Goal: Transaction & Acquisition: Purchase product/service

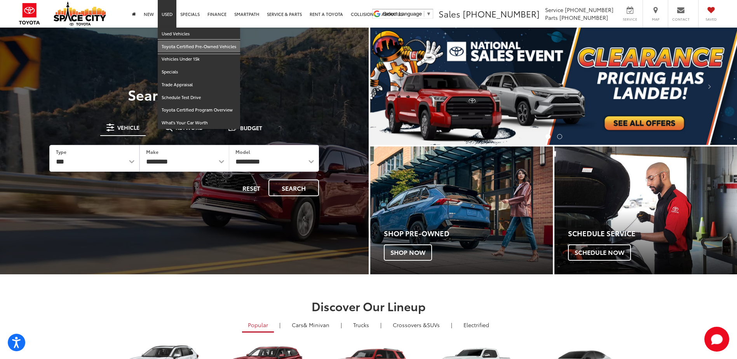
click at [190, 48] on link "Toyota Certified Pre-Owned Vehicles" at bounding box center [199, 46] width 82 height 13
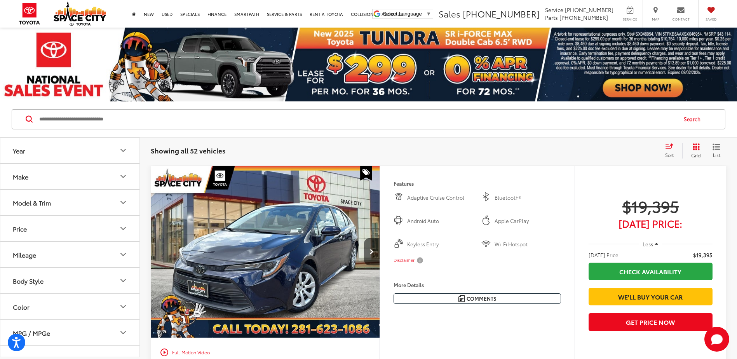
click at [94, 119] on input "Search by Make, Model, or Keyword" at bounding box center [357, 119] width 638 height 19
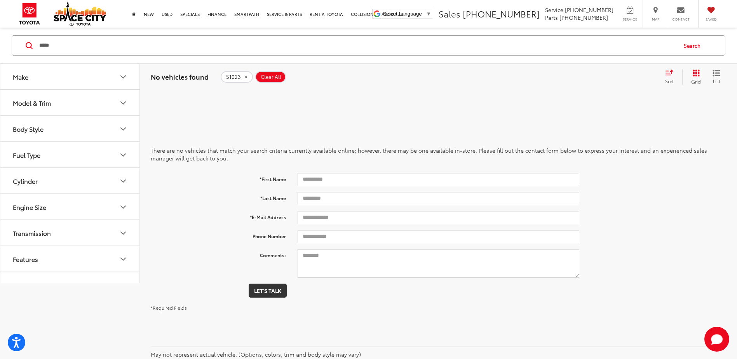
click at [64, 45] on input "*****" at bounding box center [357, 45] width 638 height 19
click at [68, 40] on input "*****" at bounding box center [357, 45] width 638 height 19
click at [87, 45] on input "*****" at bounding box center [357, 45] width 638 height 19
drag, startPoint x: 96, startPoint y: 50, endPoint x: -4, endPoint y: 45, distance: 100.4
click at [0, 45] on html "Accessibility Screen-Reader Guide, Feedback, and Issue Reporting | New window S…" at bounding box center [368, 179] width 737 height 359
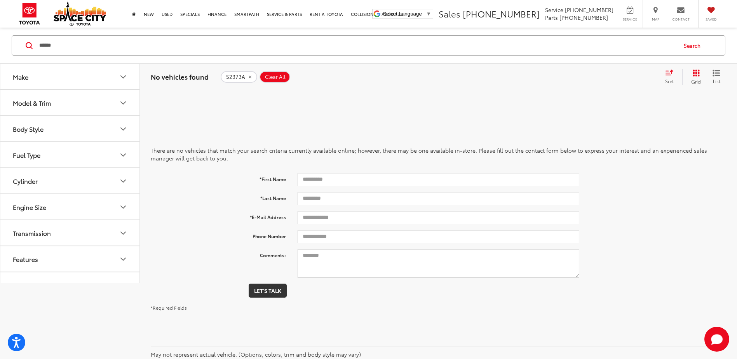
click at [80, 46] on input "******" at bounding box center [357, 45] width 638 height 19
type input "*"
type input "******"
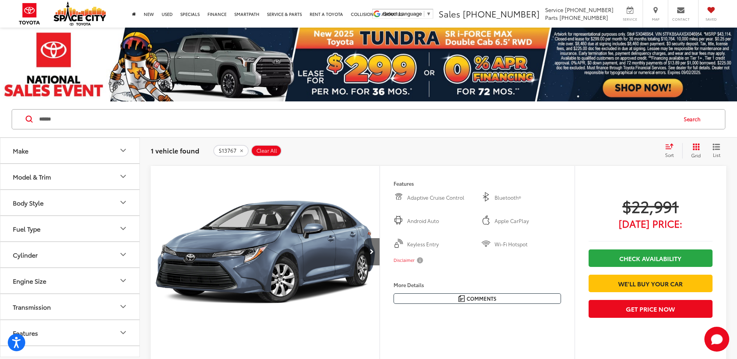
click at [669, 148] on icon "Select sort value" at bounding box center [669, 146] width 7 height 5
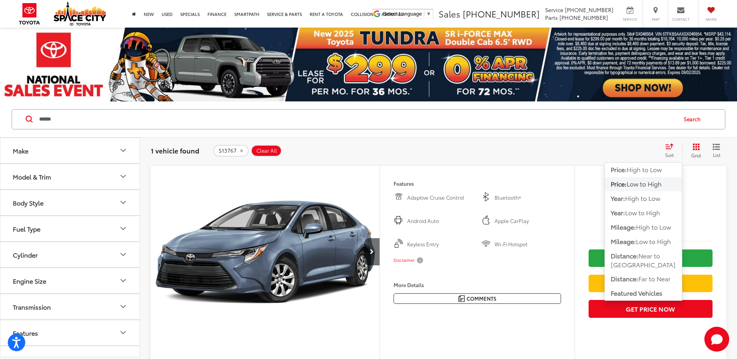
click at [651, 182] on span "Low to High" at bounding box center [644, 183] width 35 height 9
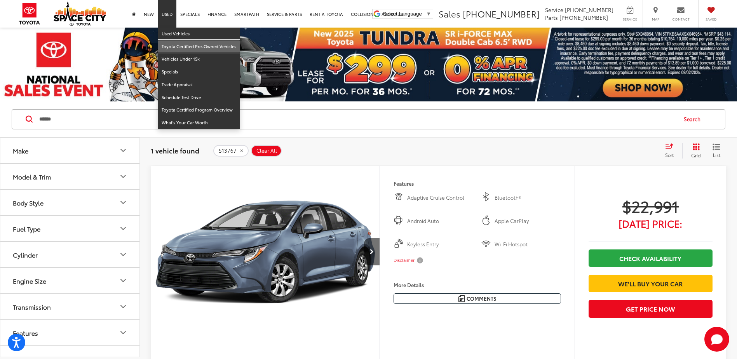
click at [175, 42] on link "Toyota Certified Pre-Owned Vehicles" at bounding box center [199, 46] width 82 height 13
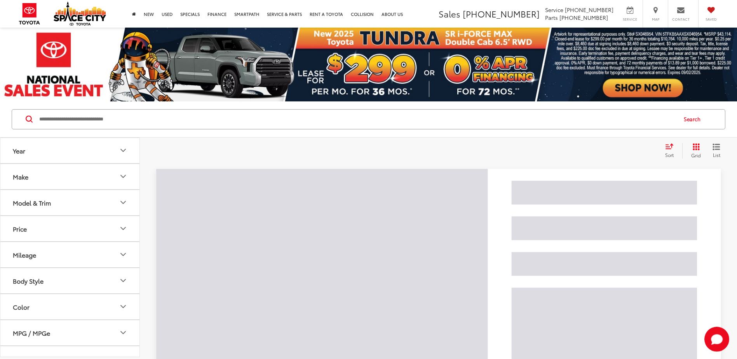
click at [33, 231] on button "Price" at bounding box center [70, 228] width 140 height 25
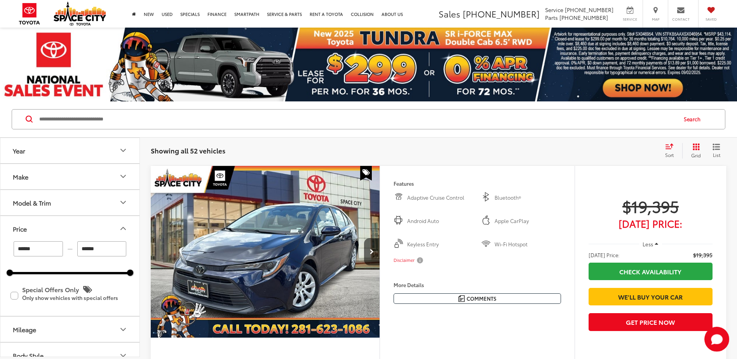
click at [47, 251] on input "******" at bounding box center [38, 248] width 49 height 15
type input "*"
click at [109, 250] on input "******" at bounding box center [101, 248] width 49 height 15
type input "******"
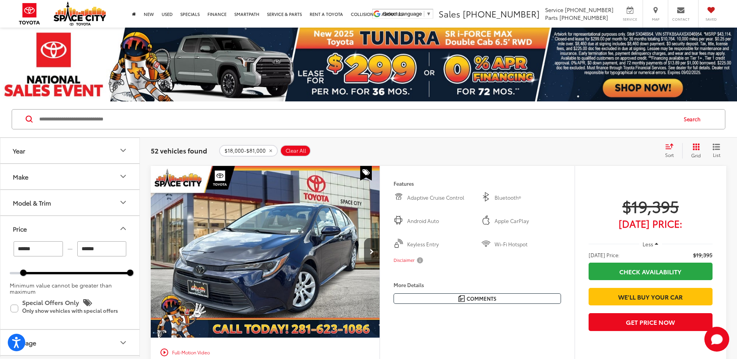
click at [109, 250] on input "******" at bounding box center [101, 248] width 49 height 15
type input "*"
drag, startPoint x: 109, startPoint y: 250, endPoint x: 66, endPoint y: 247, distance: 43.3
click at [66, 247] on div "****** — ******" at bounding box center [70, 248] width 120 height 15
type input "******"
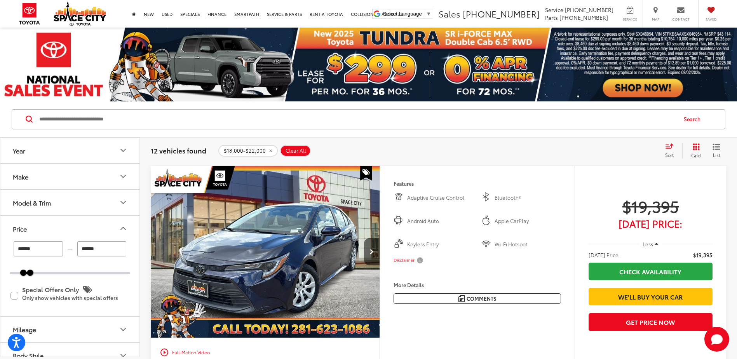
click at [57, 152] on button "Year" at bounding box center [70, 150] width 140 height 25
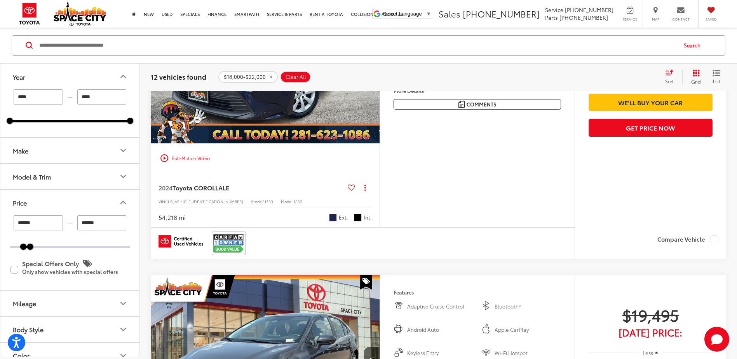
click at [650, 200] on div "Track Price $19,395 Today's Price: Less Today's Price: $19,395 Check Availabili…" at bounding box center [651, 101] width 152 height 258
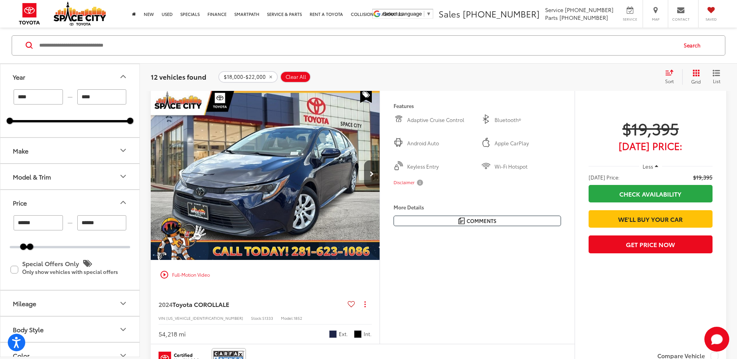
scroll to position [233, 0]
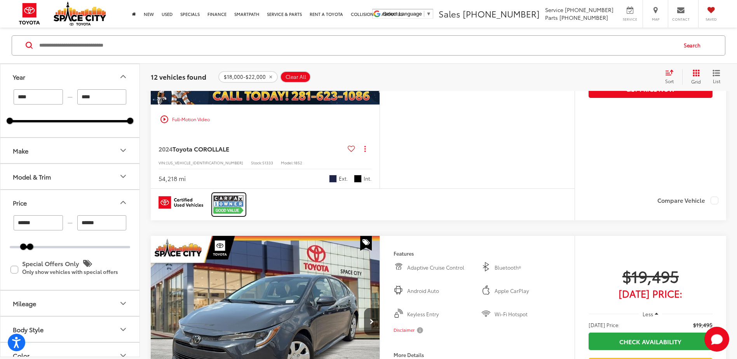
click at [230, 205] on img at bounding box center [228, 204] width 31 height 21
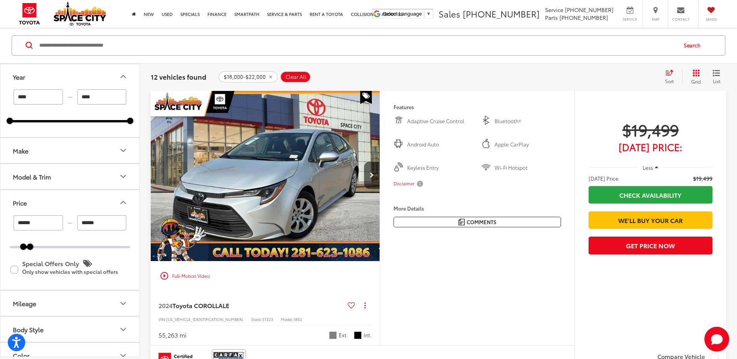
scroll to position [738, 0]
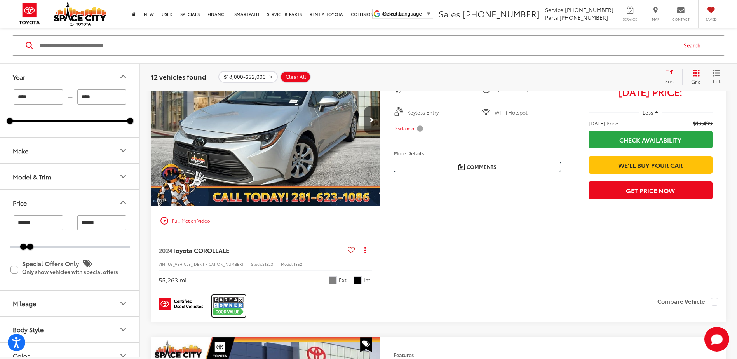
click at [236, 303] on img at bounding box center [228, 306] width 31 height 21
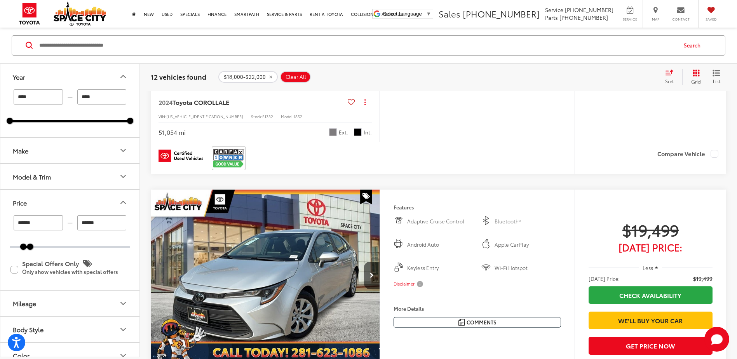
scroll to position [700, 0]
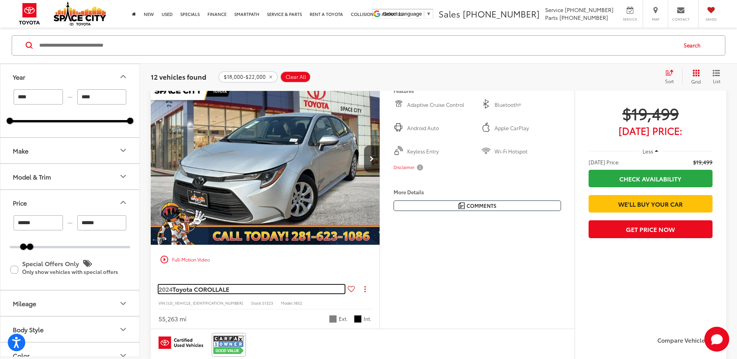
click at [204, 289] on span "Toyota COROLLA" at bounding box center [198, 288] width 50 height 9
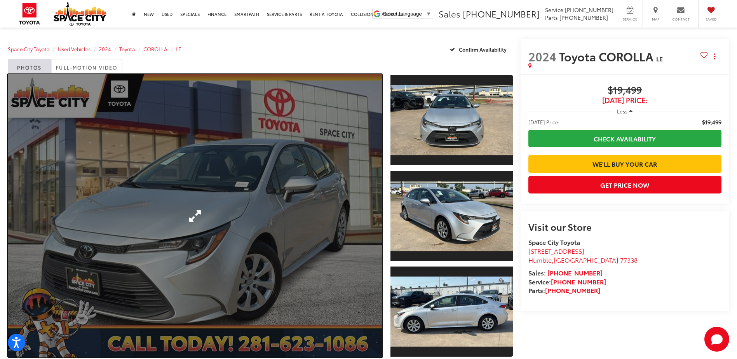
click at [278, 162] on link "Expand Photo 0" at bounding box center [195, 215] width 374 height 283
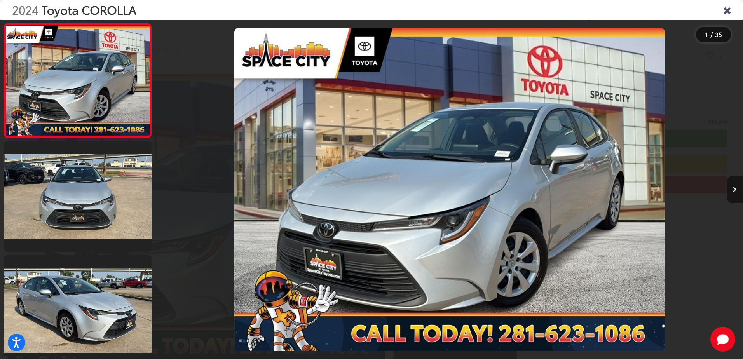
click at [733, 189] on icon "Next image" at bounding box center [735, 189] width 4 height 5
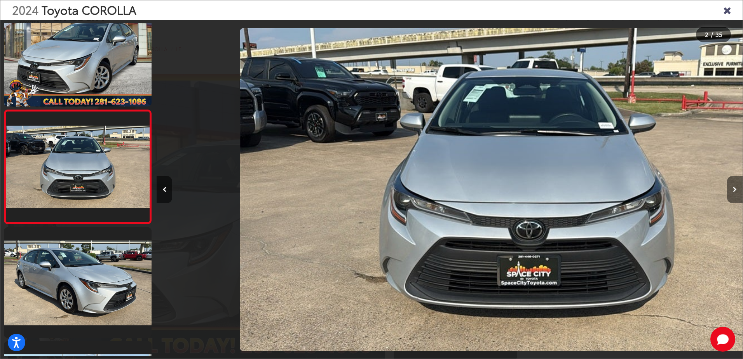
scroll to position [0, 586]
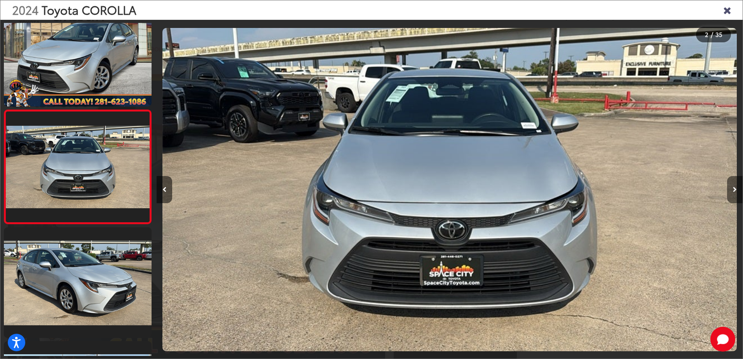
click at [733, 189] on icon "Next image" at bounding box center [735, 189] width 4 height 5
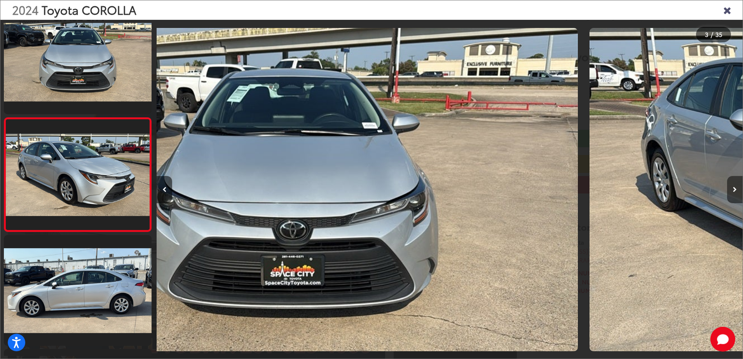
scroll to position [141, 0]
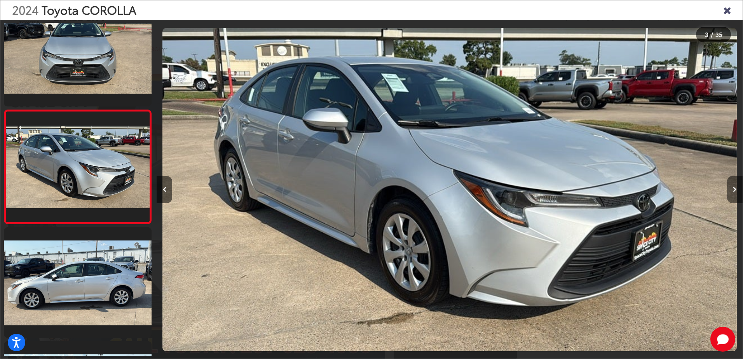
click at [733, 189] on icon "Next image" at bounding box center [735, 189] width 4 height 5
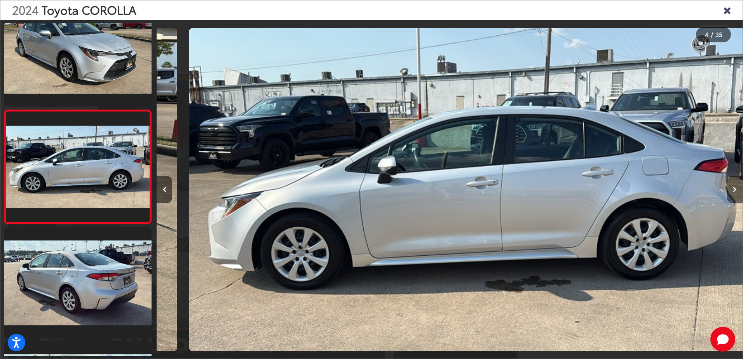
scroll to position [0, 1758]
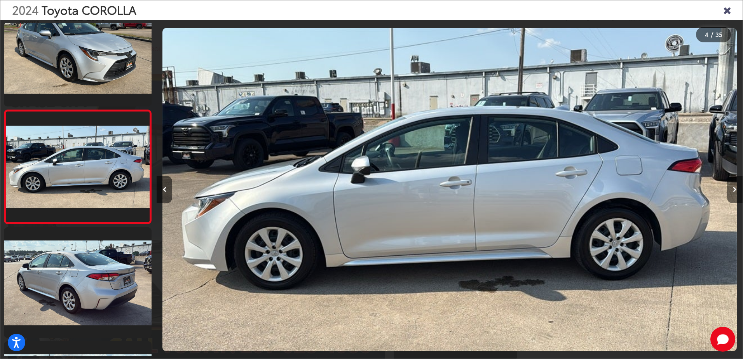
click at [734, 186] on button "Next image" at bounding box center [735, 189] width 16 height 27
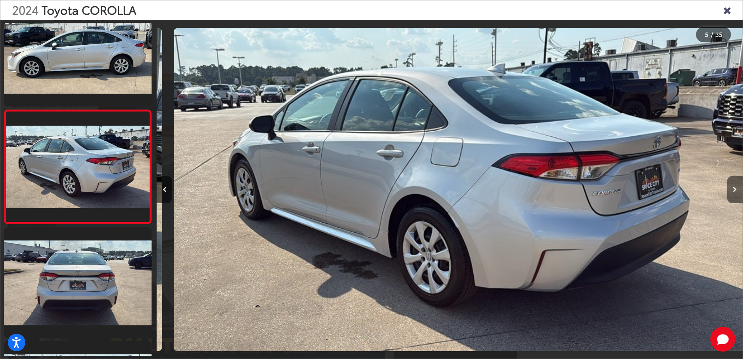
scroll to position [0, 2344]
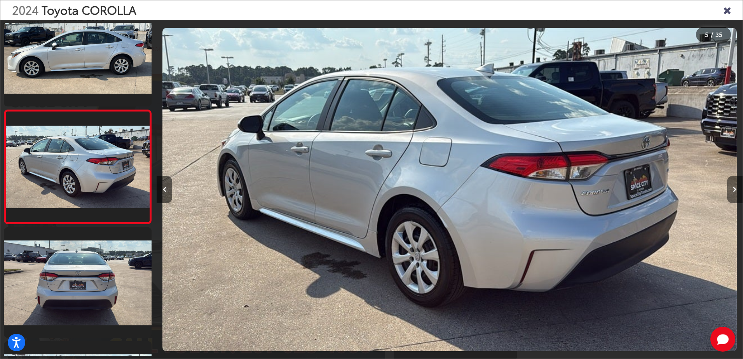
click at [734, 186] on button "Next image" at bounding box center [735, 189] width 16 height 27
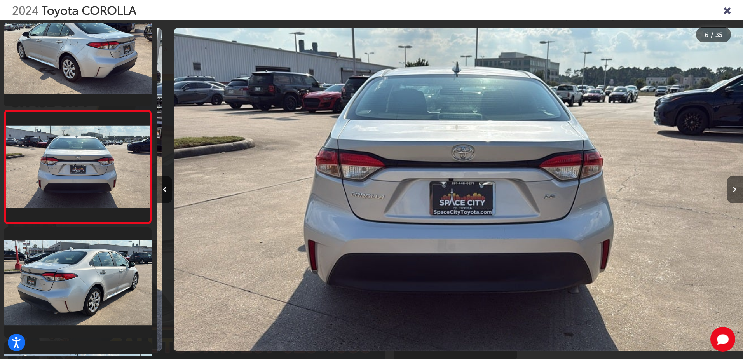
scroll to position [0, 2930]
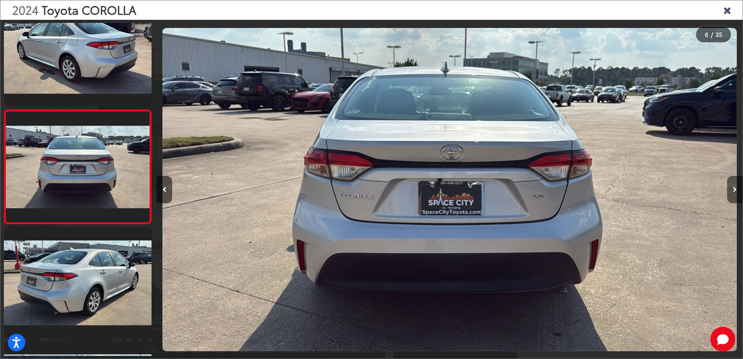
click at [734, 186] on button "Next image" at bounding box center [735, 189] width 16 height 27
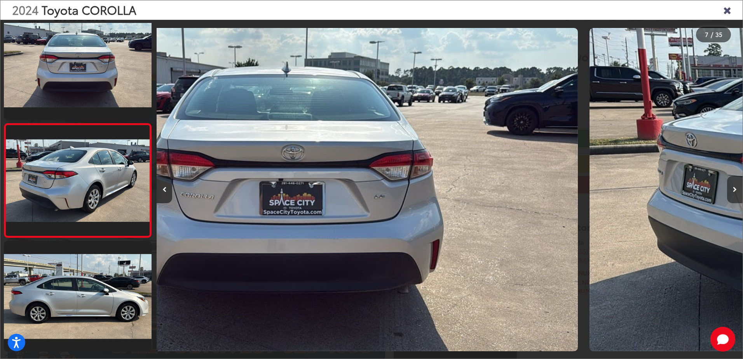
scroll to position [597, 0]
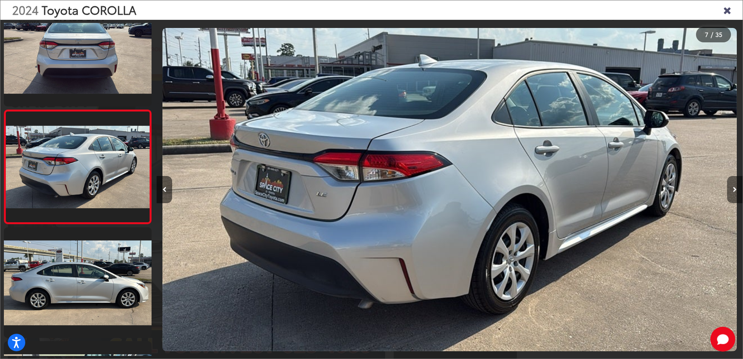
click at [734, 186] on button "Next image" at bounding box center [735, 189] width 16 height 27
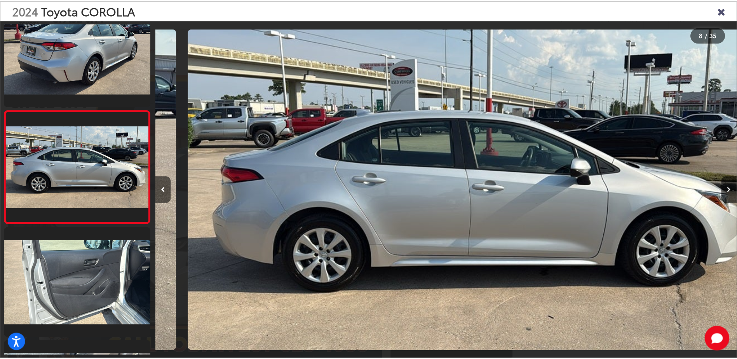
scroll to position [0, 4103]
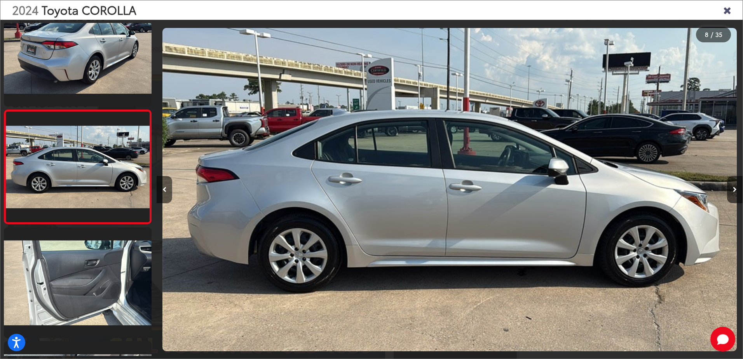
click at [726, 10] on icon "Close gallery" at bounding box center [727, 10] width 8 height 10
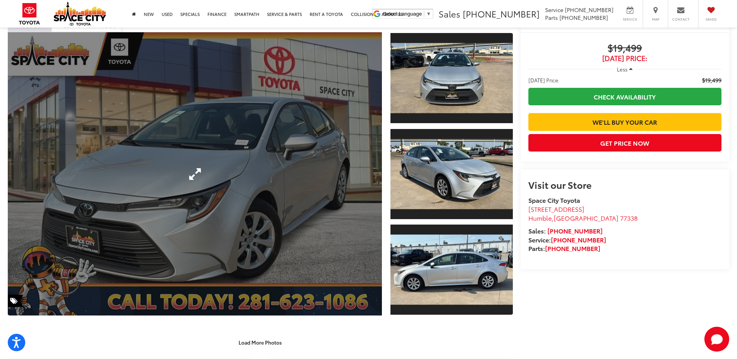
scroll to position [0, 0]
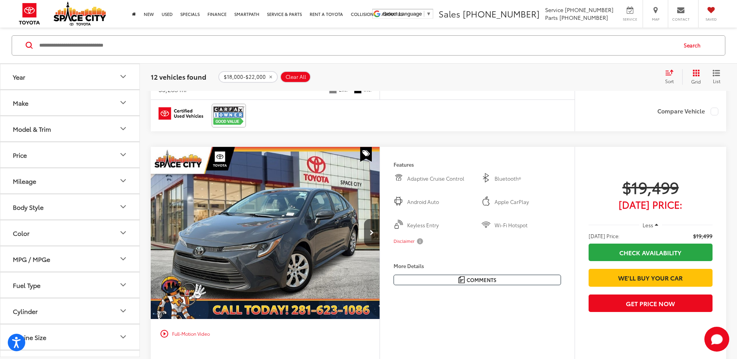
scroll to position [1045, 0]
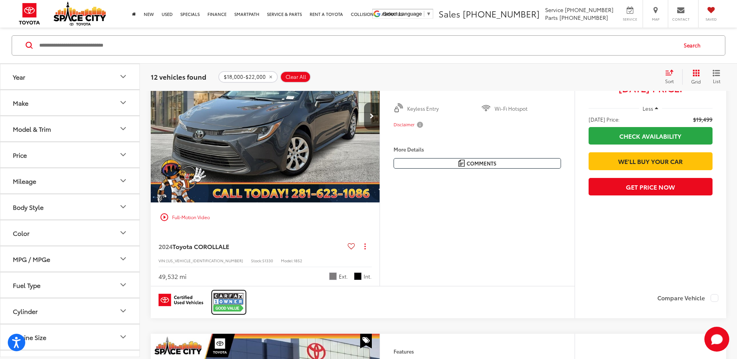
click at [225, 300] on img at bounding box center [228, 302] width 31 height 21
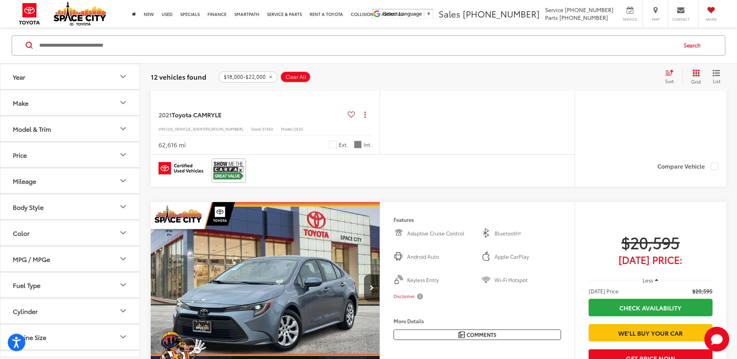
scroll to position [1978, 0]
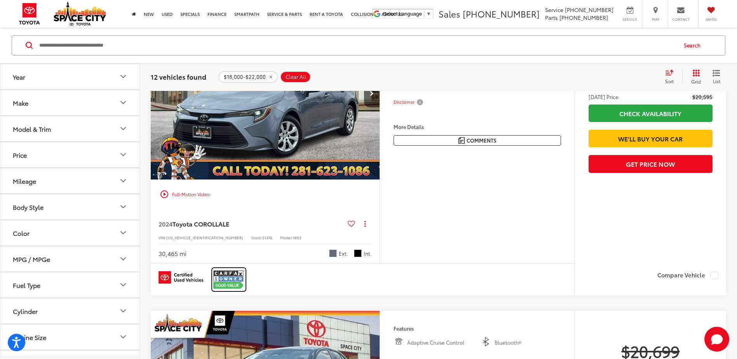
click at [234, 279] on img at bounding box center [228, 279] width 31 height 21
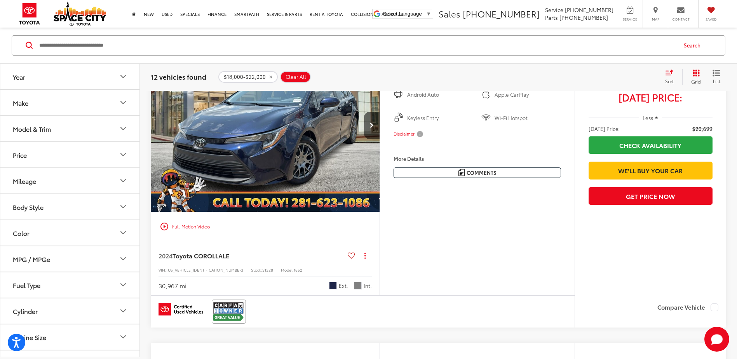
scroll to position [2250, 0]
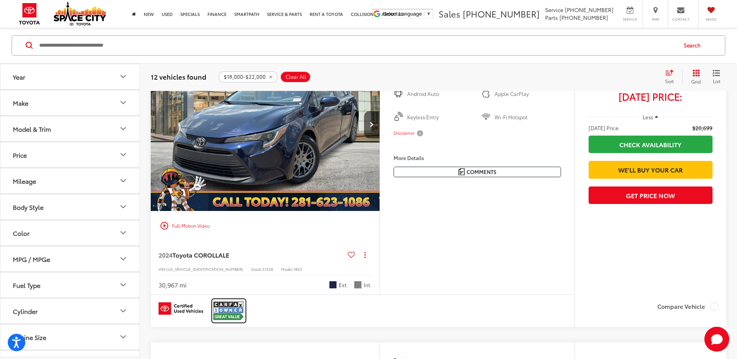
click at [221, 311] on img at bounding box center [228, 310] width 31 height 21
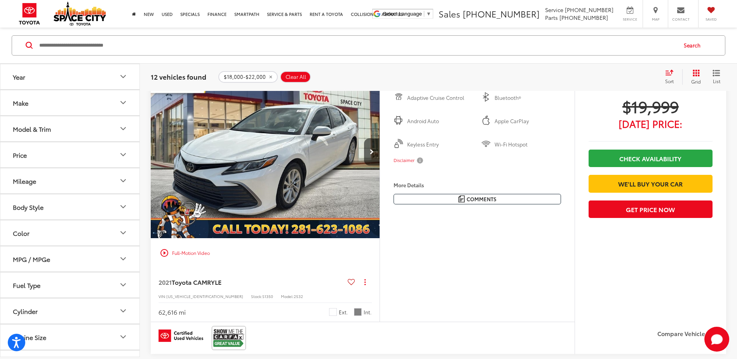
scroll to position [1671, 0]
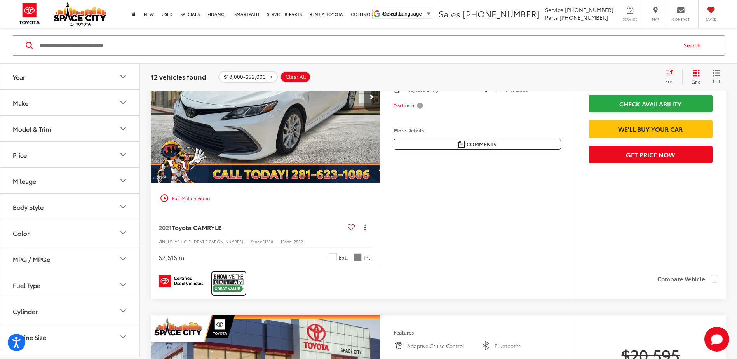
click at [228, 280] on img at bounding box center [228, 283] width 31 height 21
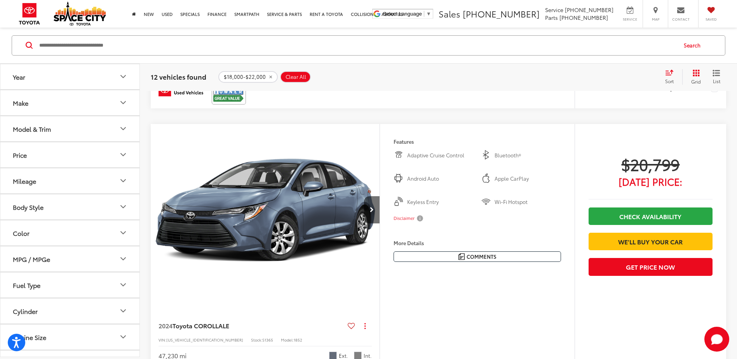
scroll to position [2526, 0]
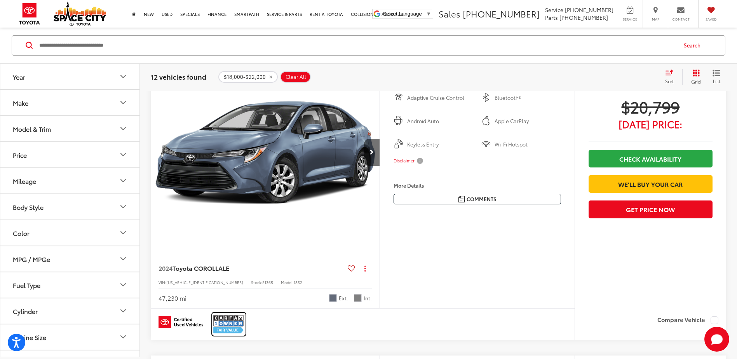
click at [232, 323] on img at bounding box center [228, 324] width 31 height 21
click at [228, 328] on img at bounding box center [228, 324] width 31 height 21
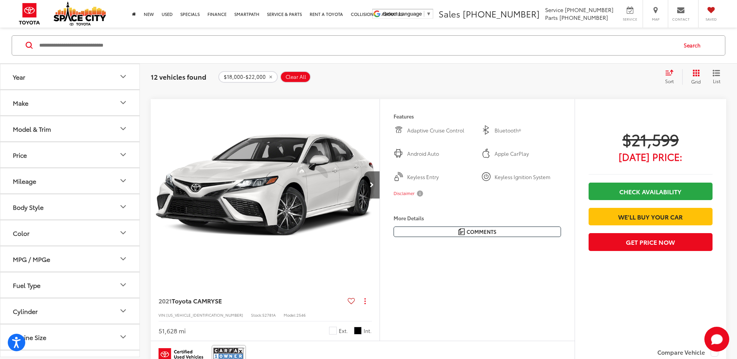
scroll to position [3148, 0]
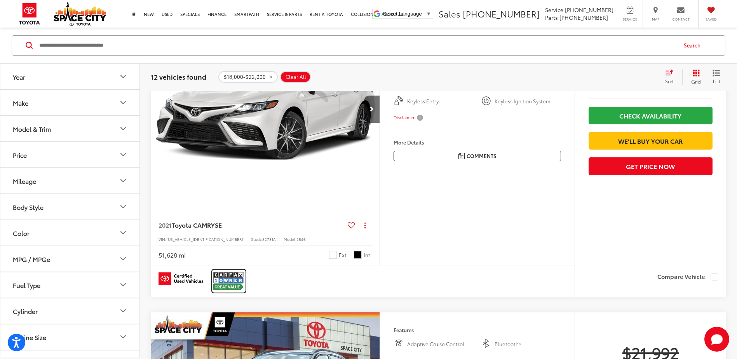
click at [229, 278] on img at bounding box center [228, 281] width 31 height 21
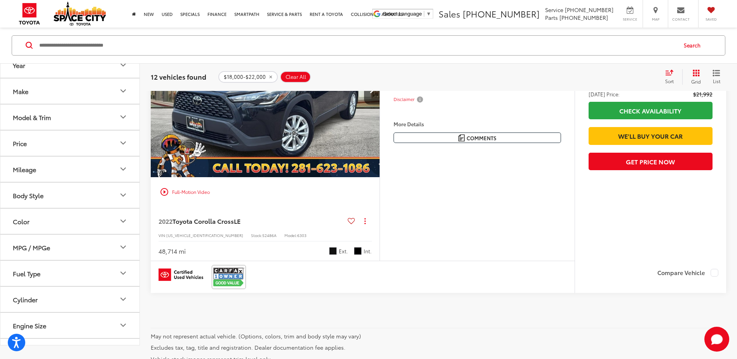
scroll to position [3381, 0]
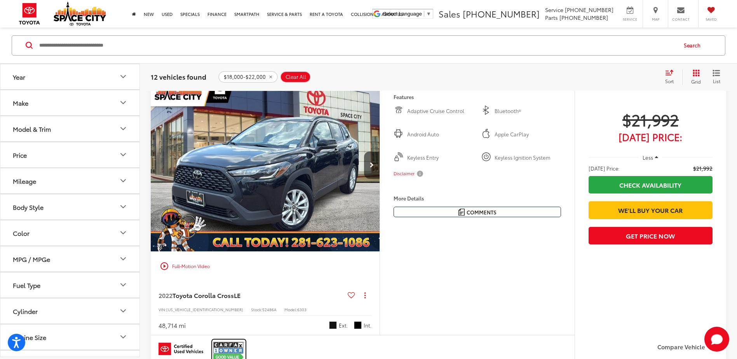
click at [227, 351] on img at bounding box center [228, 351] width 31 height 21
